Goal: Task Accomplishment & Management: Manage account settings

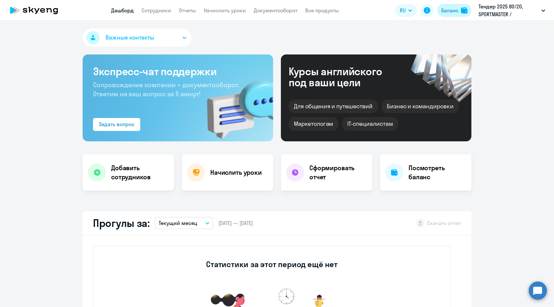
click at [448, 13] on div "Баланс" at bounding box center [449, 10] width 17 height 8
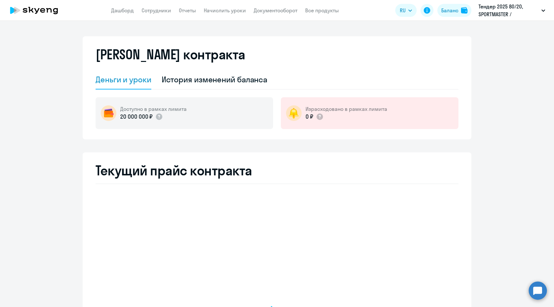
select select "english_adult_not_native_speaker"
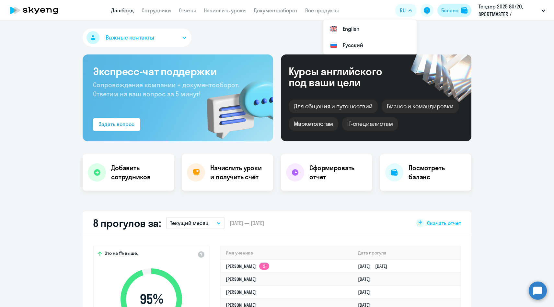
click at [446, 10] on div "Баланс" at bounding box center [449, 10] width 17 height 8
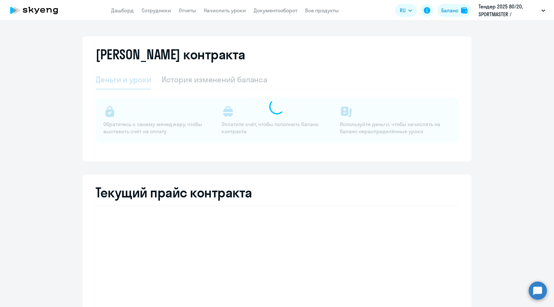
select select "english_adult_not_native_speaker"
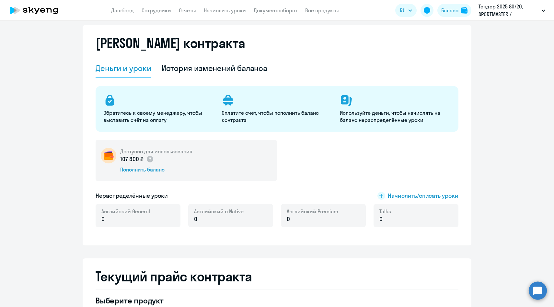
scroll to position [22, 0]
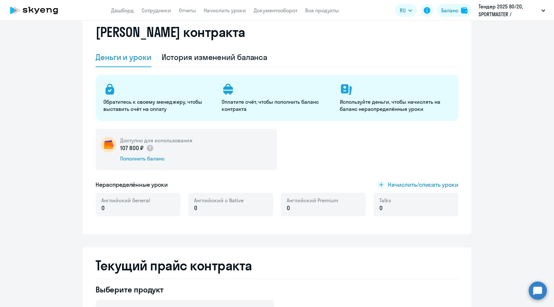
click at [414, 180] on div "Доступно для использования 107 800 ₽ Пополнить баланс Нераспределённые уроки На…" at bounding box center [277, 176] width 363 height 95
click at [414, 185] on span "Начислить/списать уроки" at bounding box center [423, 184] width 71 height 8
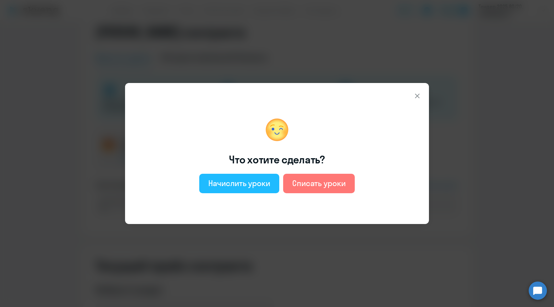
click at [241, 188] on div "Начислить уроки" at bounding box center [239, 183] width 62 height 10
select select "english_adult_not_native_speaker"
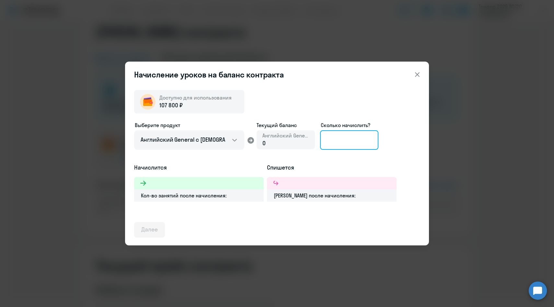
click at [340, 139] on input at bounding box center [349, 139] width 58 height 19
type input "16"
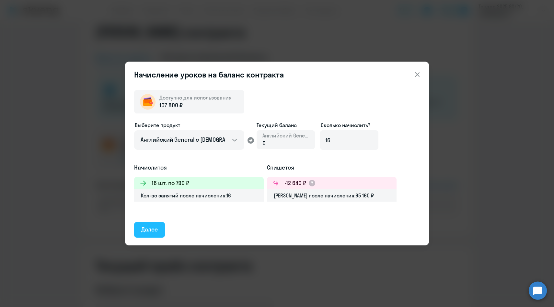
click at [149, 230] on div "Далее" at bounding box center [149, 229] width 17 height 8
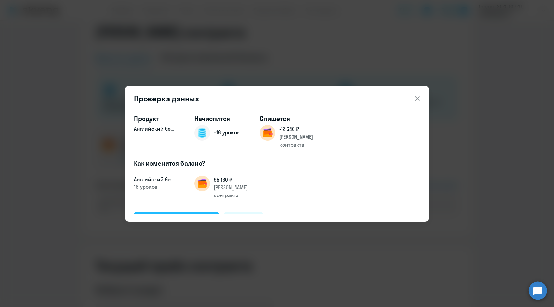
click at [179, 215] on div "Подтвердить и начислить" at bounding box center [176, 219] width 71 height 8
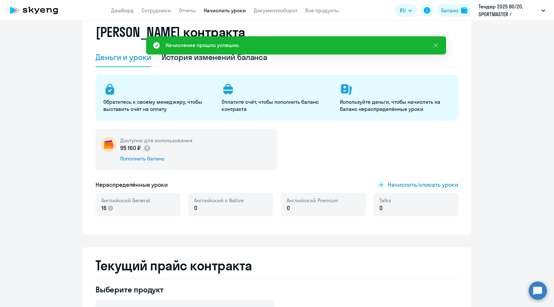
click at [208, 9] on link "Начислить уроки" at bounding box center [225, 10] width 42 height 6
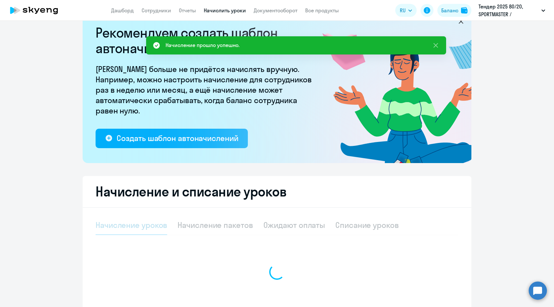
select select "10"
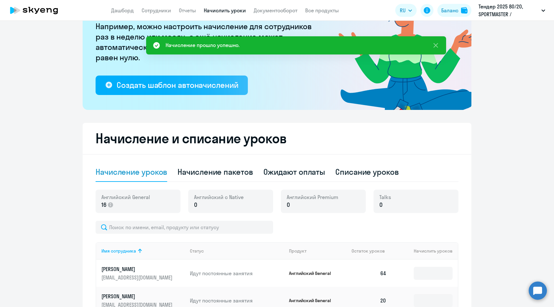
scroll to position [78, 0]
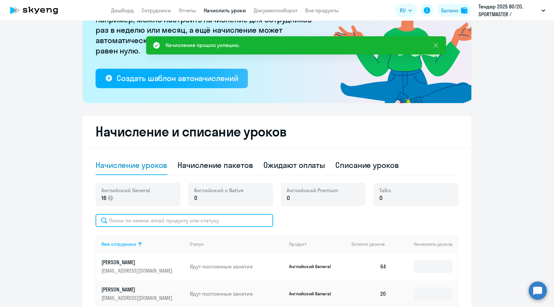
click at [239, 221] on input "text" at bounding box center [185, 220] width 178 height 13
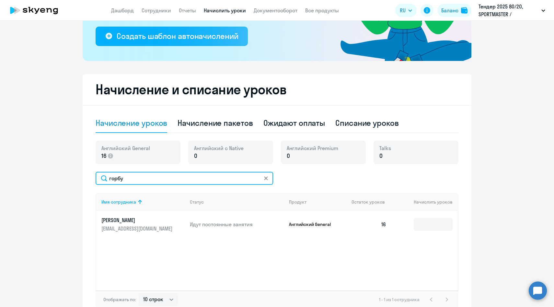
scroll to position [158, 0]
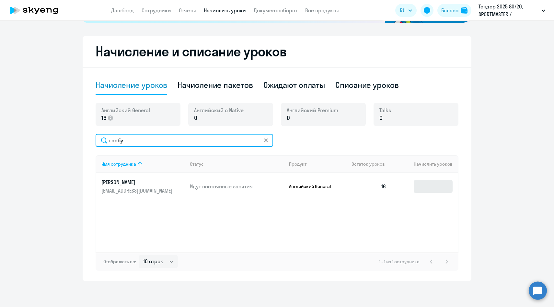
type input "горбу"
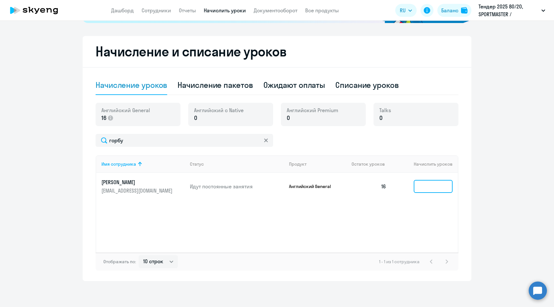
click at [421, 183] on input at bounding box center [433, 186] width 39 height 13
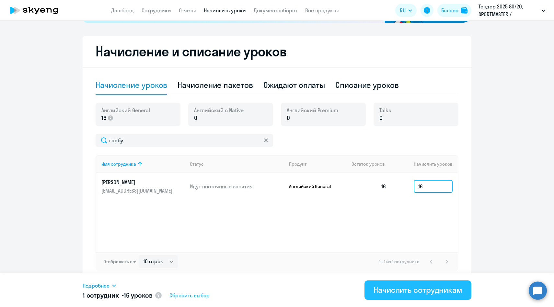
type input "16"
click at [396, 293] on div "Начислить сотрудникам" at bounding box center [418, 290] width 89 height 10
